Goal: Find specific page/section: Find specific page/section

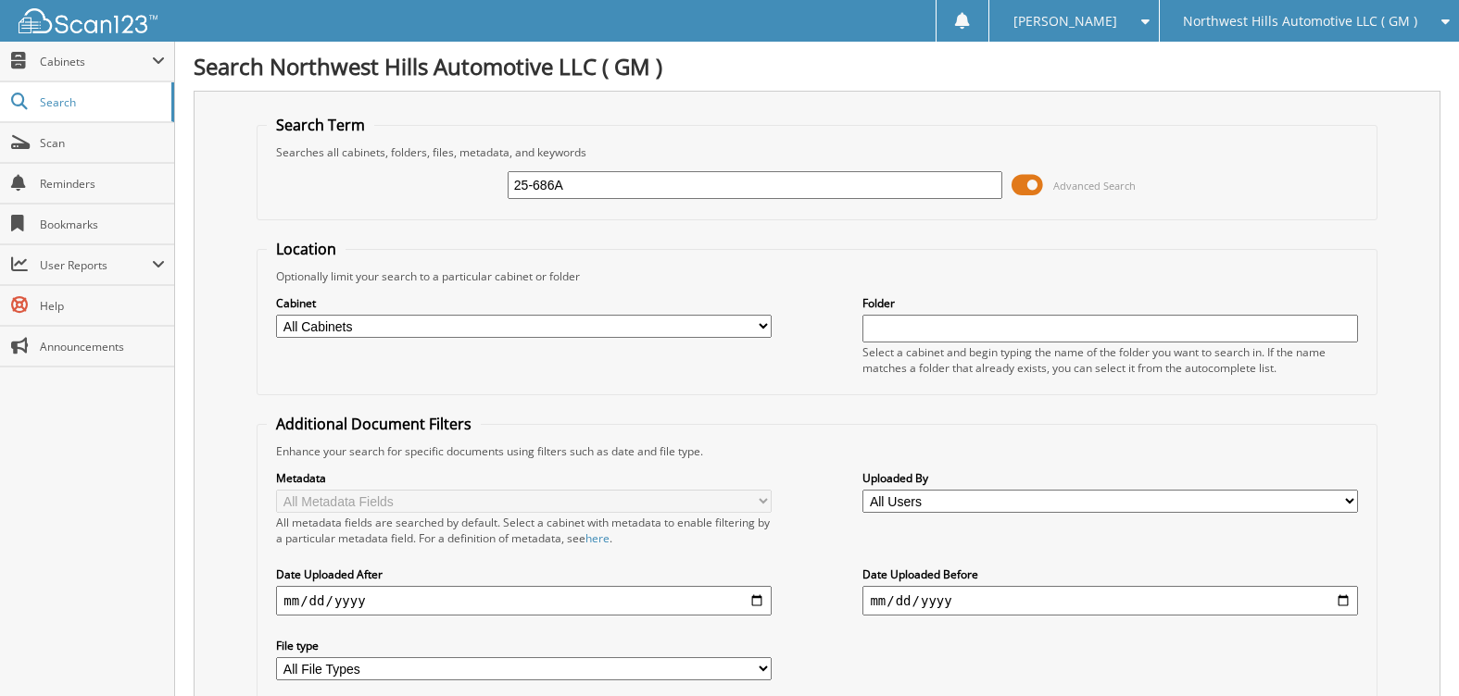
type input "25-686A"
click at [1020, 179] on span at bounding box center [1026, 185] width 31 height 28
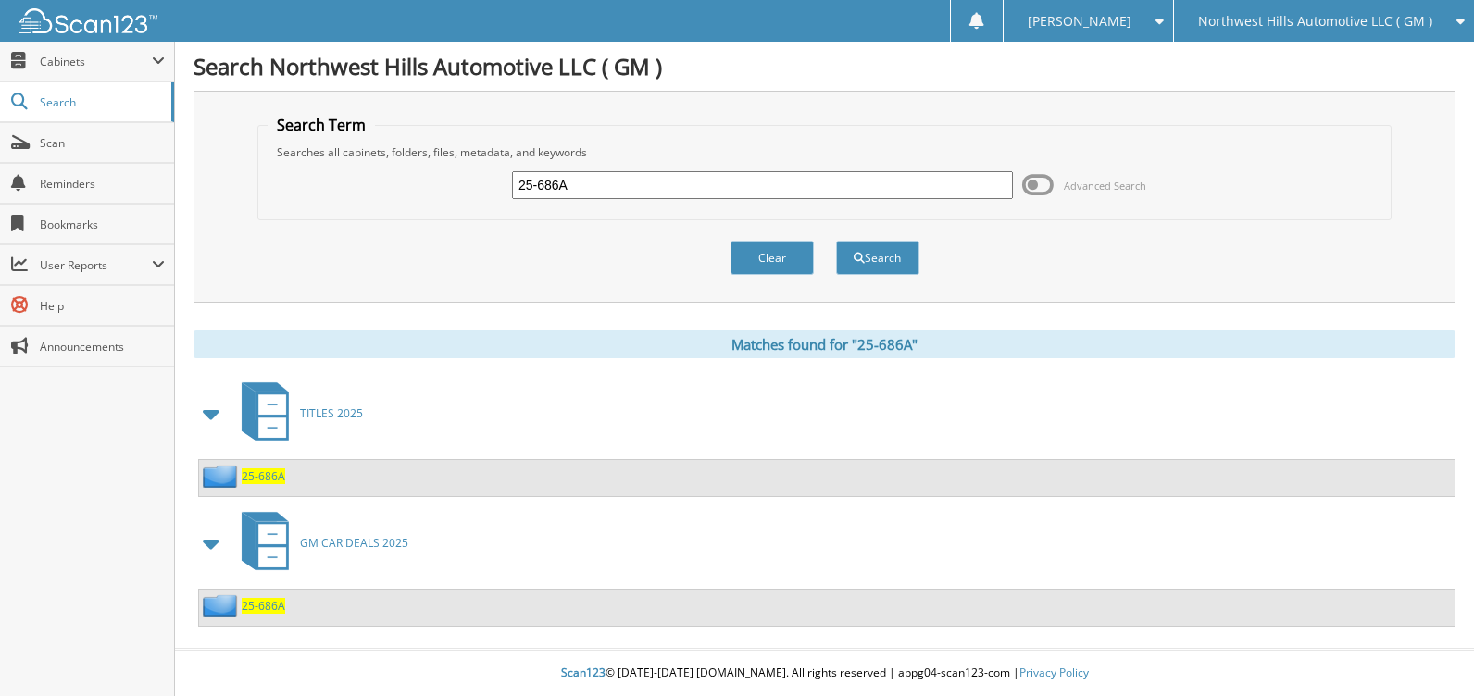
click at [249, 605] on span "25-686A" at bounding box center [264, 606] width 44 height 16
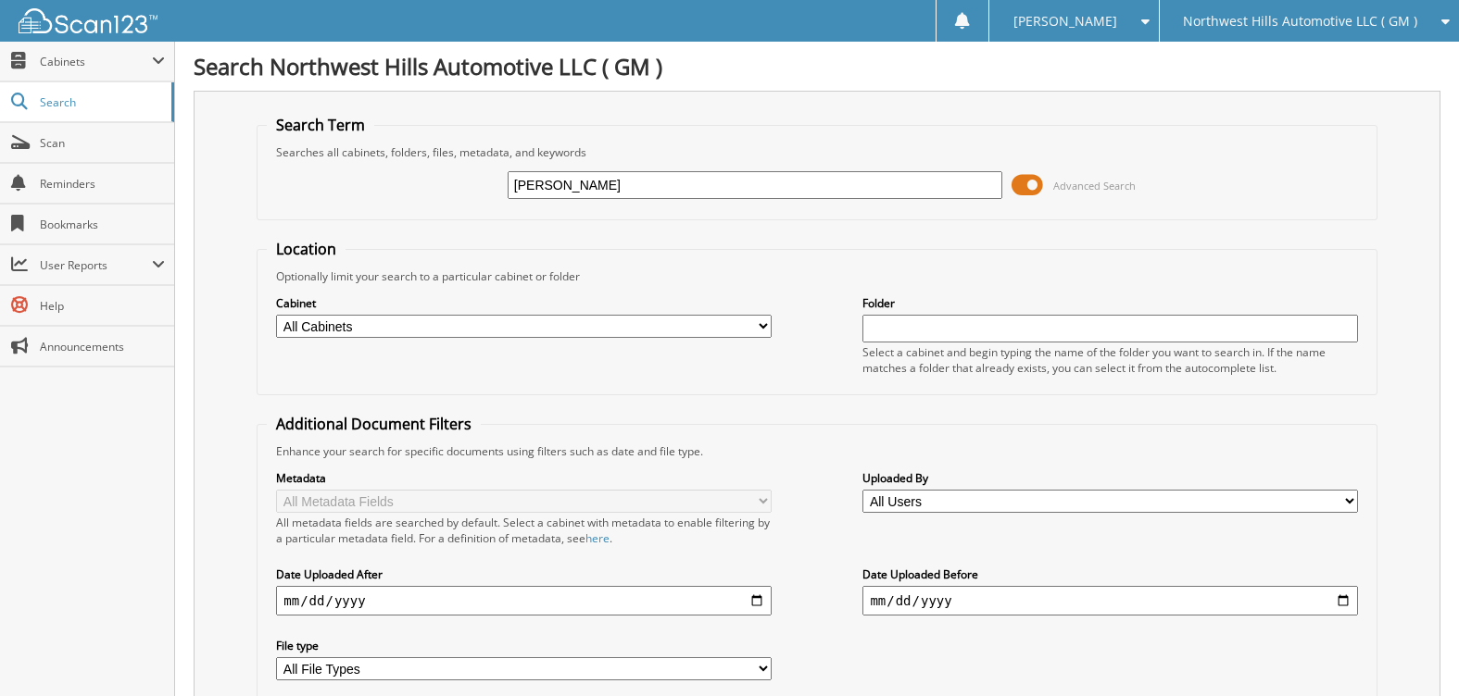
type input "KUHN"
click at [383, 319] on select "All Cabinets ACCOUNTS PAYABLE ACCOUNTS PAYABLE 2025 AFTERSELL DEAD DEALS DEAD D…" at bounding box center [523, 326] width 495 height 23
select select "50196"
click at [276, 315] on select "All Cabinets ACCOUNTS PAYABLE ACCOUNTS PAYABLE 2025 AFTERSELL DEAD DEALS DEAD D…" at bounding box center [523, 326] width 495 height 23
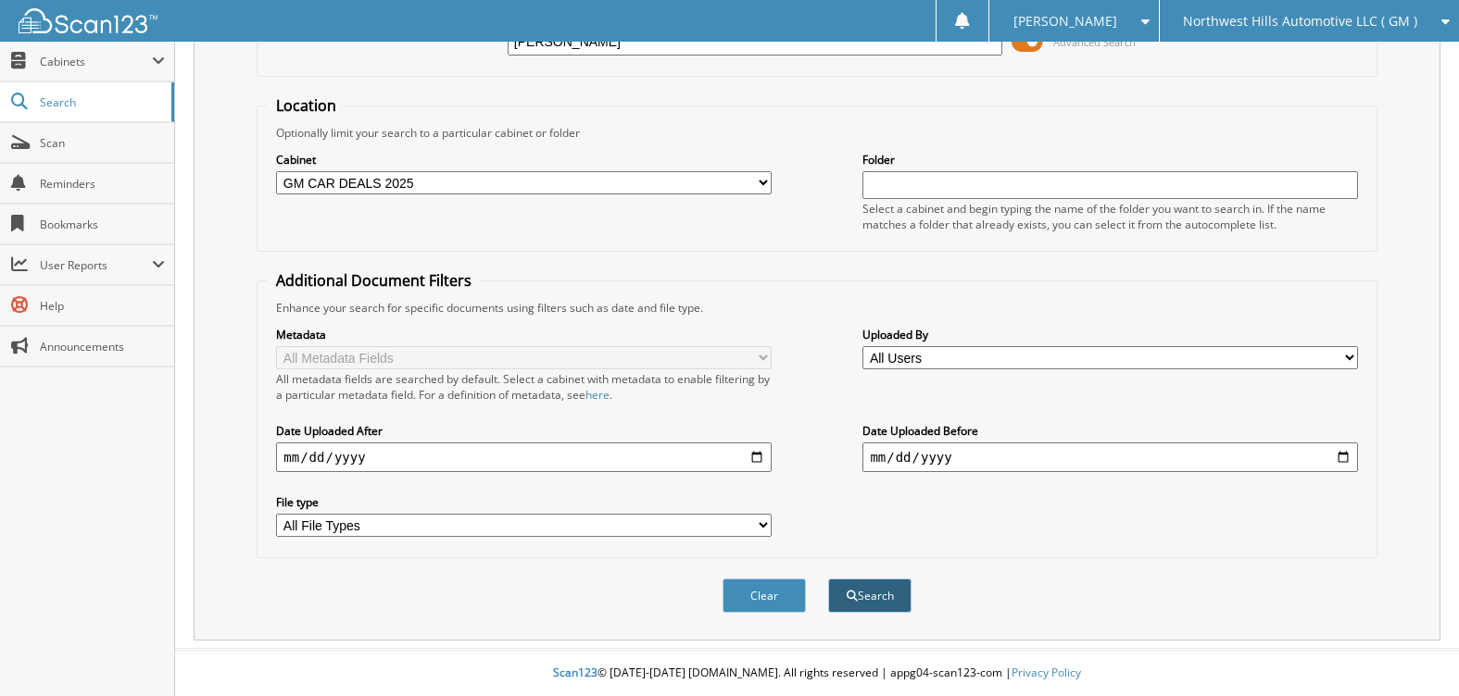
click at [867, 610] on button "Search" at bounding box center [869, 596] width 83 height 34
